Goal: Check status: Check status

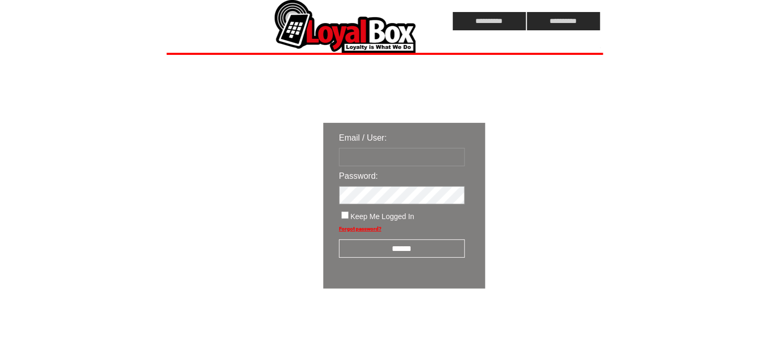
type input "**********"
click at [423, 250] on input "******" at bounding box center [402, 248] width 126 height 18
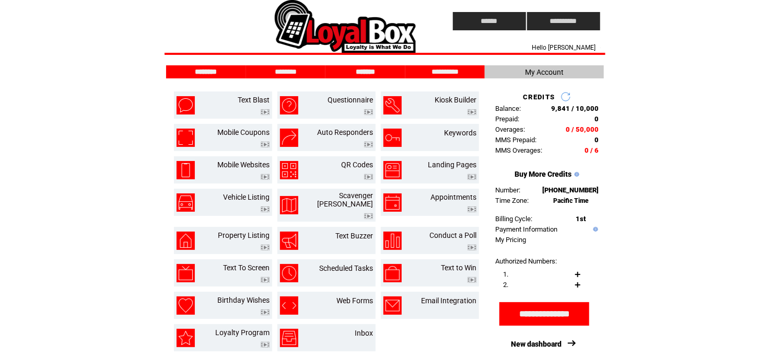
click at [371, 72] on input "*******" at bounding box center [365, 71] width 78 height 9
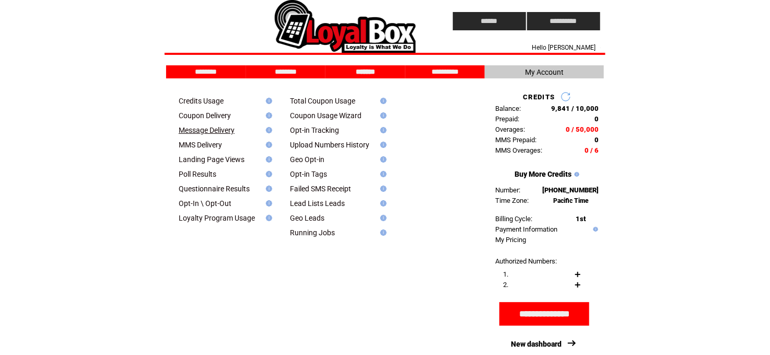
click at [215, 133] on link "Message Delivery" at bounding box center [207, 130] width 56 height 8
